Goal: Information Seeking & Learning: Learn about a topic

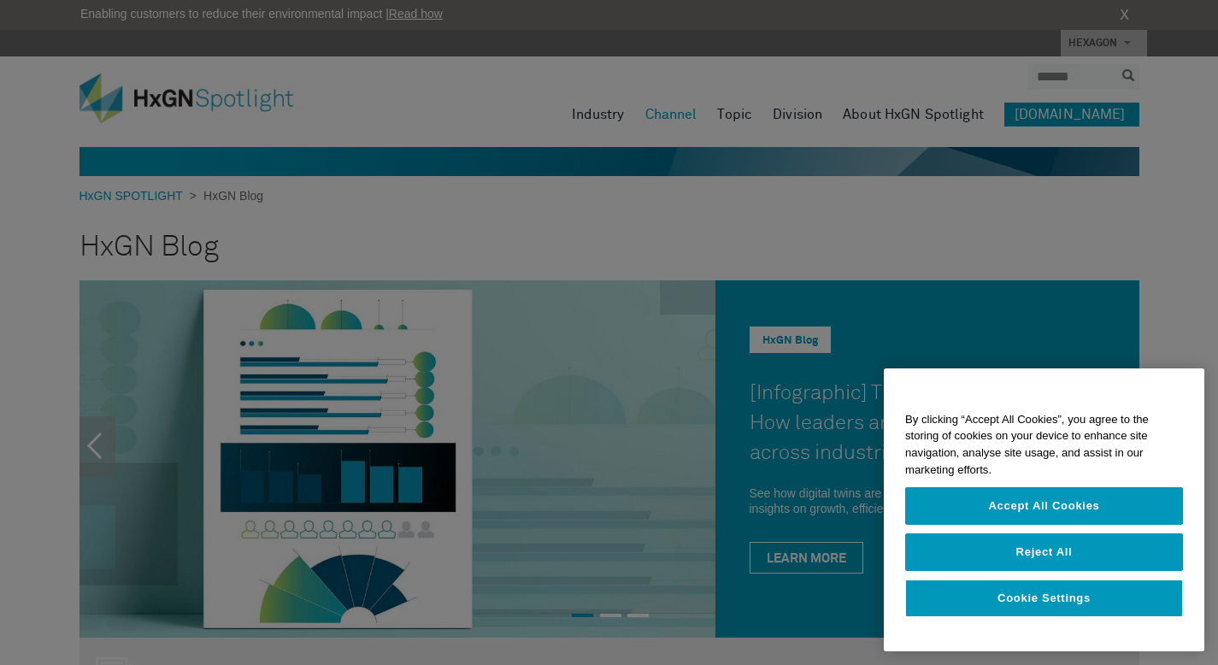
click at [190, 101] on div at bounding box center [609, 332] width 1218 height 665
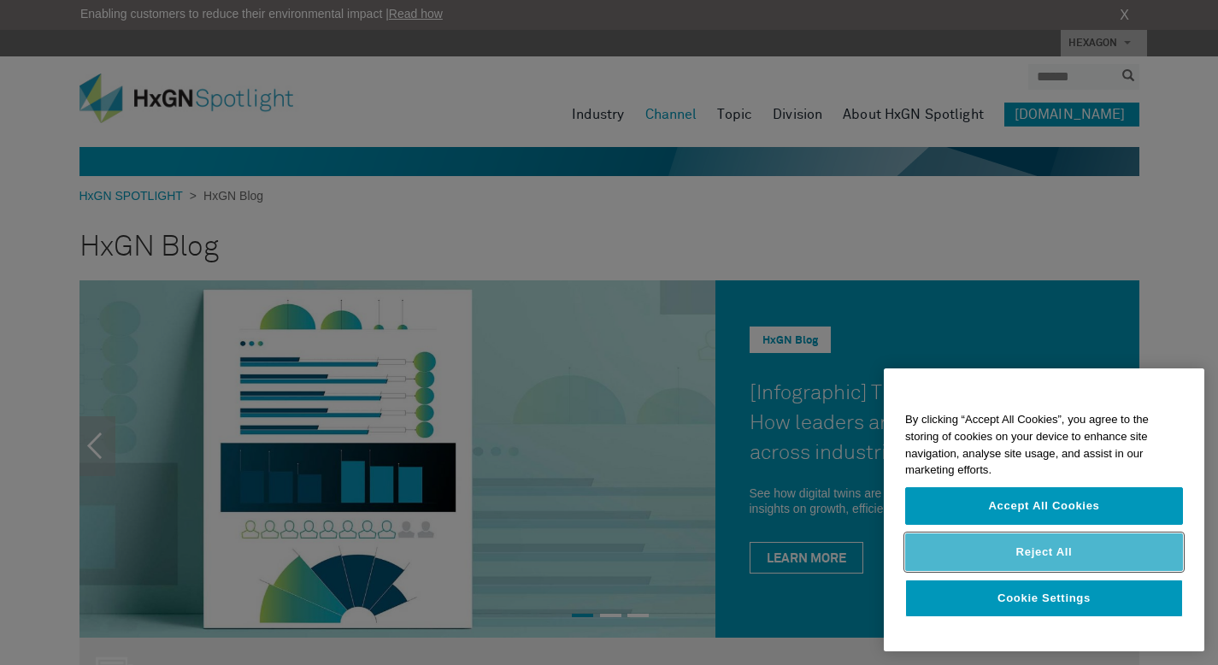
click at [1115, 555] on button "Reject All" at bounding box center [1044, 552] width 278 height 38
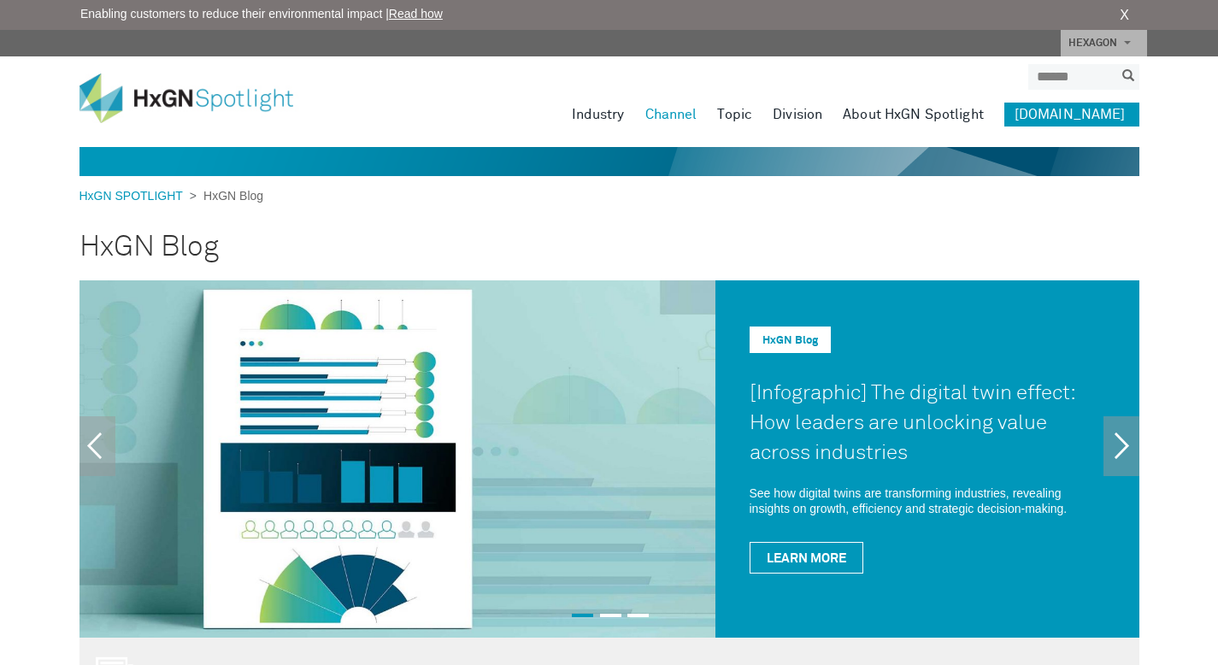
click at [179, 96] on img at bounding box center [198, 98] width 239 height 50
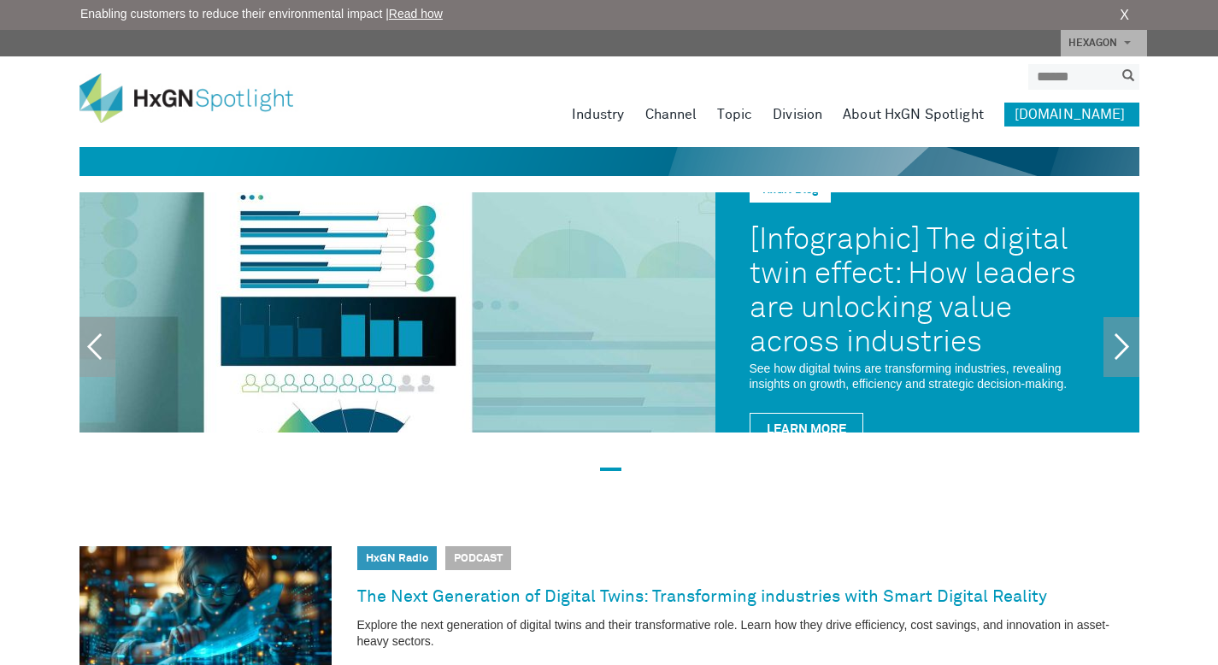
drag, startPoint x: 1230, startPoint y: 53, endPoint x: 1121, endPoint y: -44, distance: 145.3
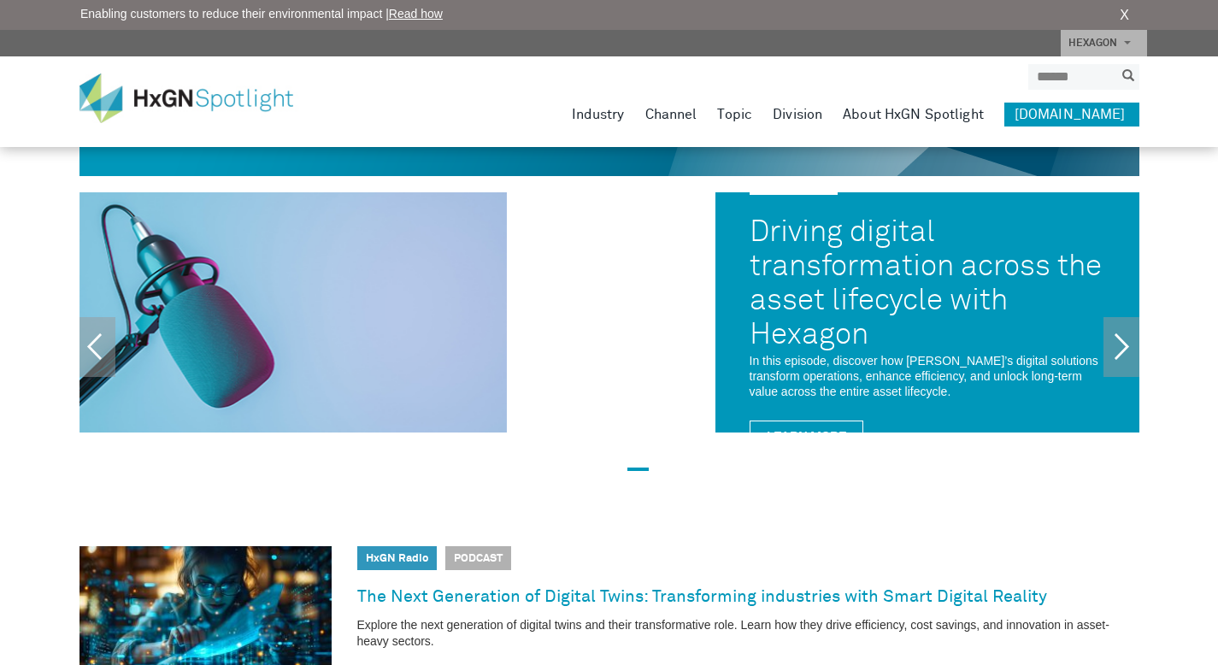
scroll to position [2462, 0]
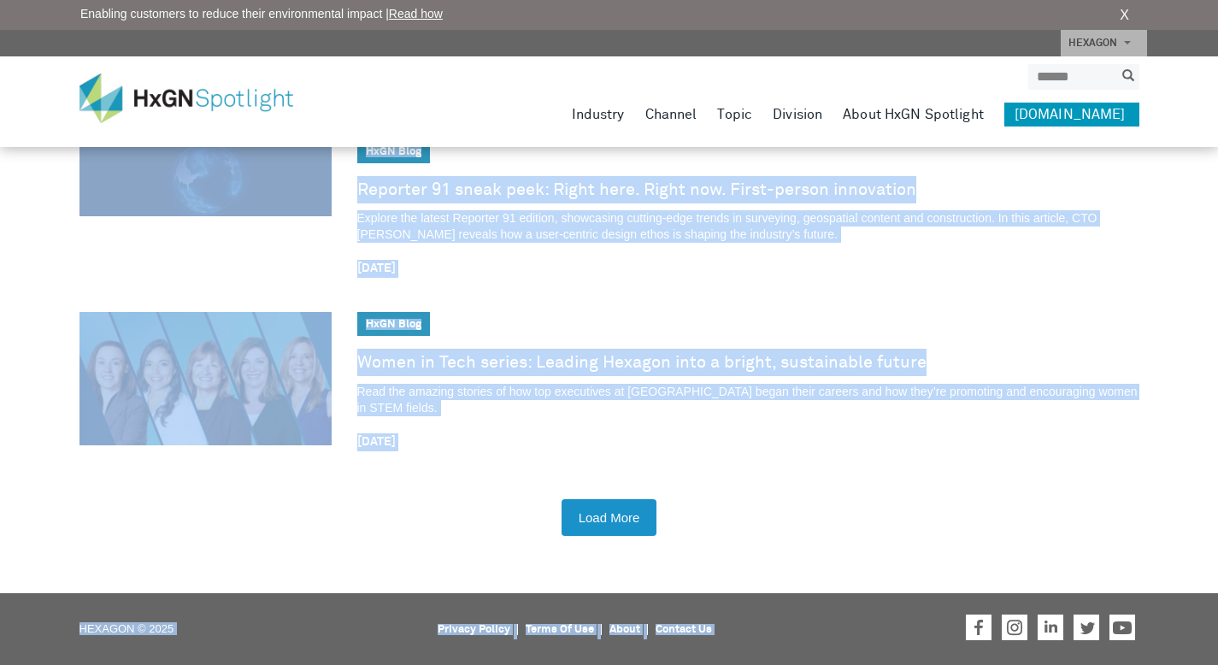
drag, startPoint x: 1230, startPoint y: 79, endPoint x: 1144, endPoint y: 664, distance: 591.6
